Goal: Transaction & Acquisition: Purchase product/service

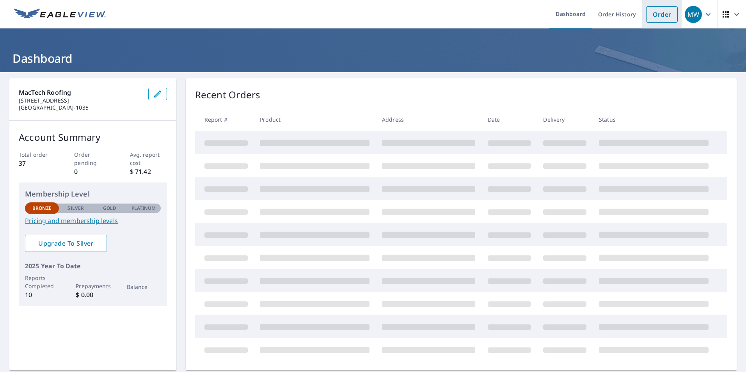
click at [657, 16] on link "Order" at bounding box center [662, 14] width 32 height 16
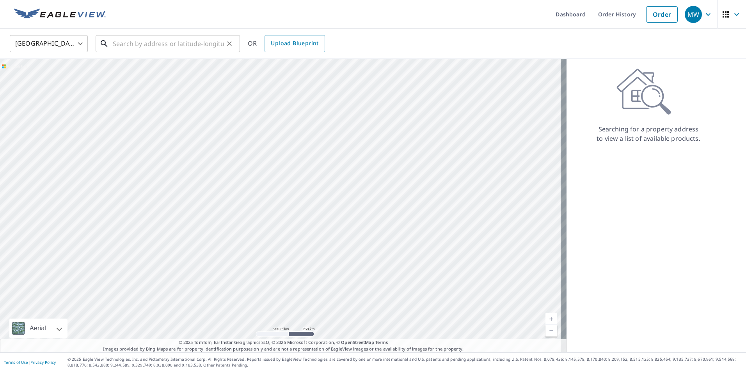
click at [123, 46] on input "text" at bounding box center [168, 44] width 111 height 22
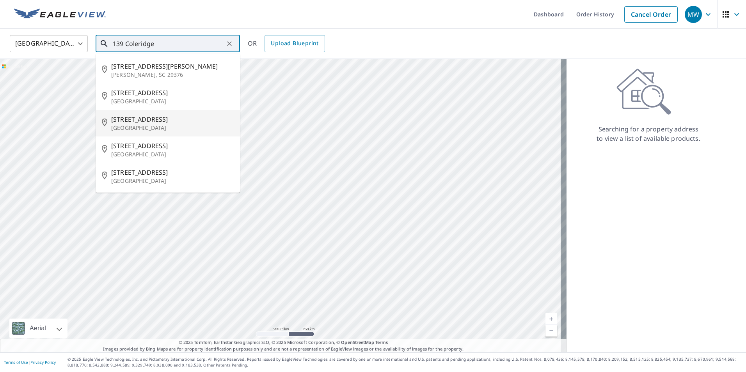
click at [135, 123] on span "[STREET_ADDRESS]" at bounding box center [172, 119] width 123 height 9
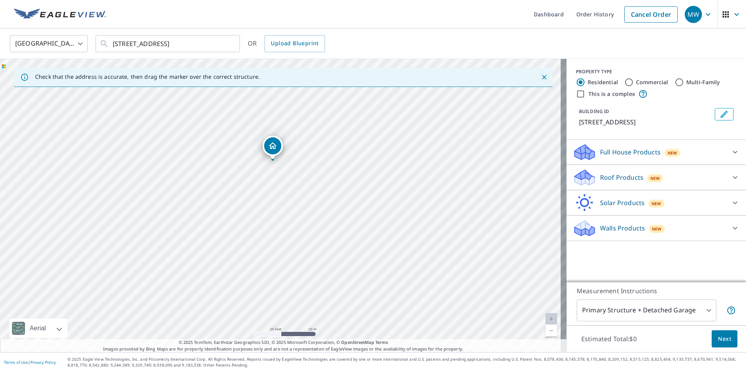
drag, startPoint x: 328, startPoint y: 188, endPoint x: 272, endPoint y: 146, distance: 70.6
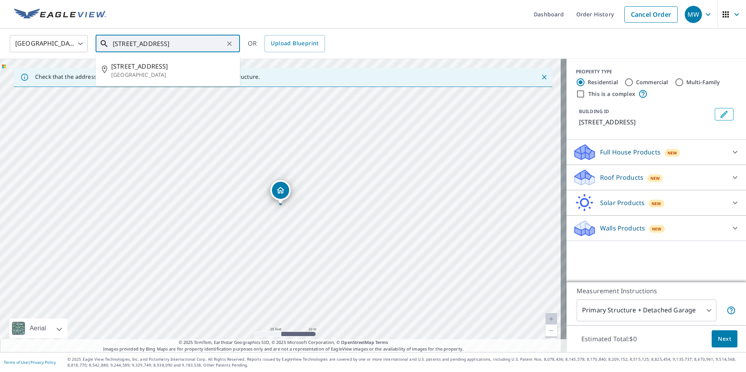
click at [121, 45] on input "[STREET_ADDRESS]" at bounding box center [168, 44] width 111 height 22
click at [151, 66] on span "[STREET_ADDRESS]" at bounding box center [172, 66] width 123 height 9
type input "[STREET_ADDRESS]"
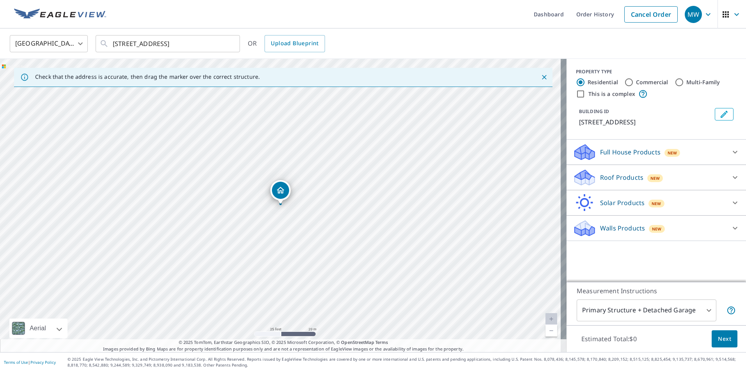
click at [608, 181] on p "Roof Products" at bounding box center [621, 177] width 43 height 9
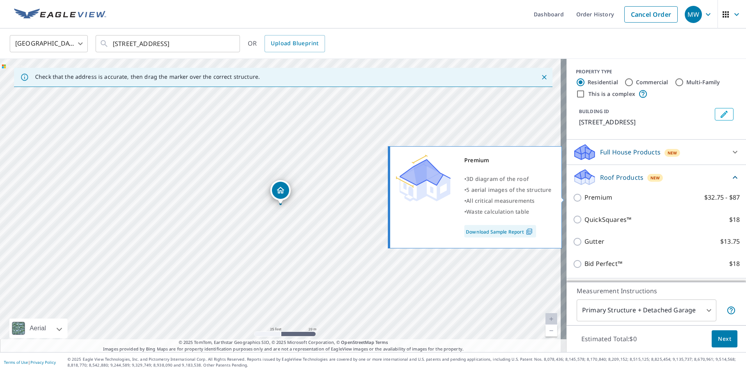
click at [573, 198] on input "Premium $32.75 - $87" at bounding box center [579, 197] width 12 height 9
checkbox input "true"
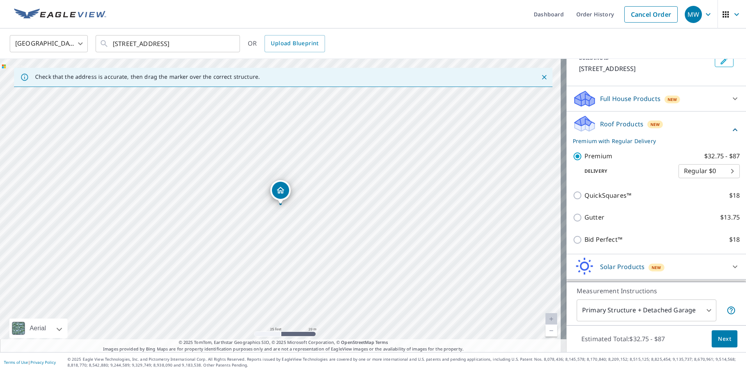
scroll to position [76, 0]
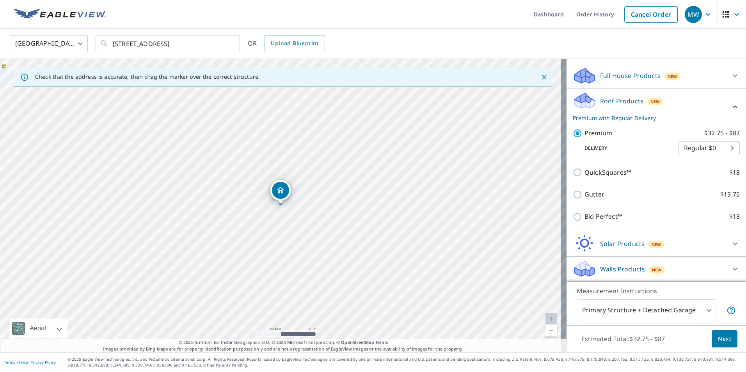
click at [720, 336] on span "Next" at bounding box center [724, 339] width 13 height 10
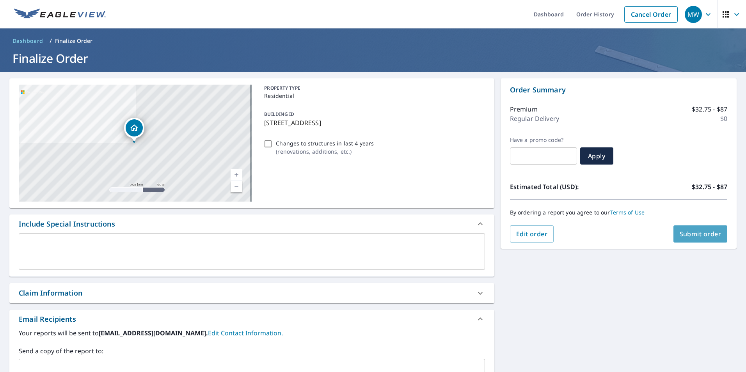
click at [702, 232] on span "Submit order" at bounding box center [701, 234] width 42 height 9
